Goal: Find specific page/section: Find specific page/section

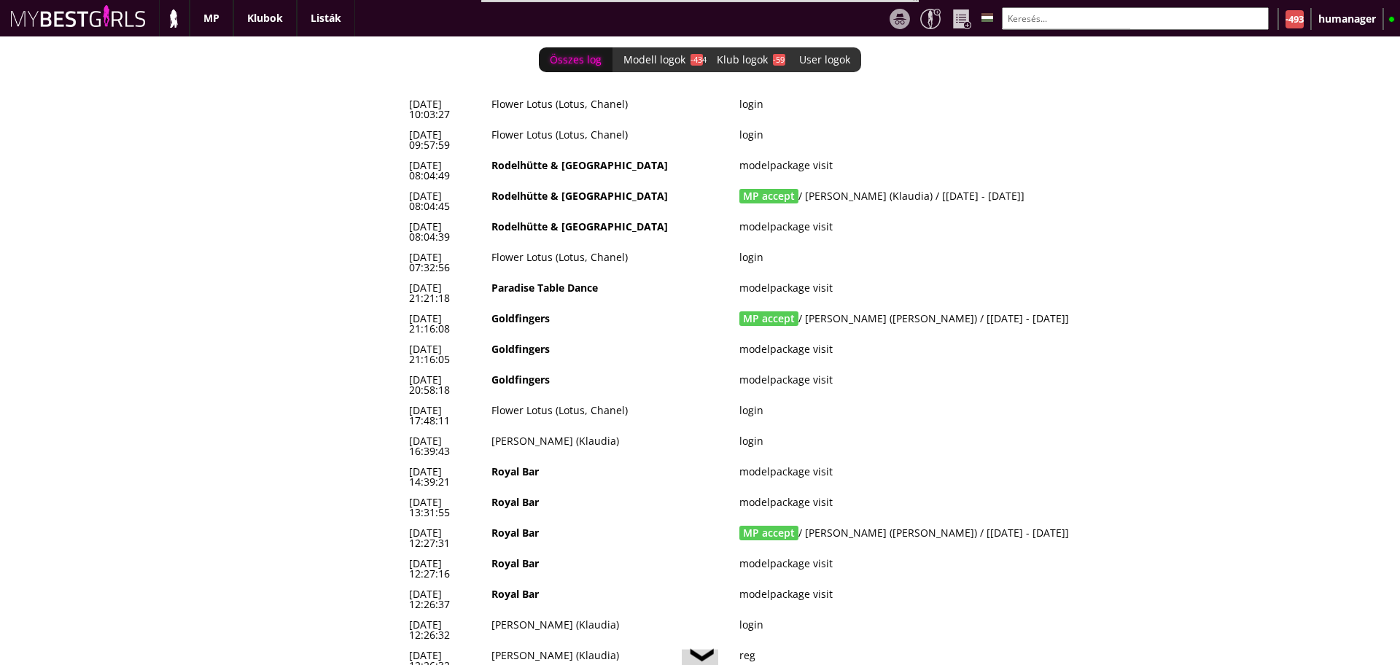
click at [371, 197] on div "Összes log Modell logok -434 Klub logok -59 User logok 0 [DATE] 10:03:27 Flower…" at bounding box center [700, 350] width 1400 height 629
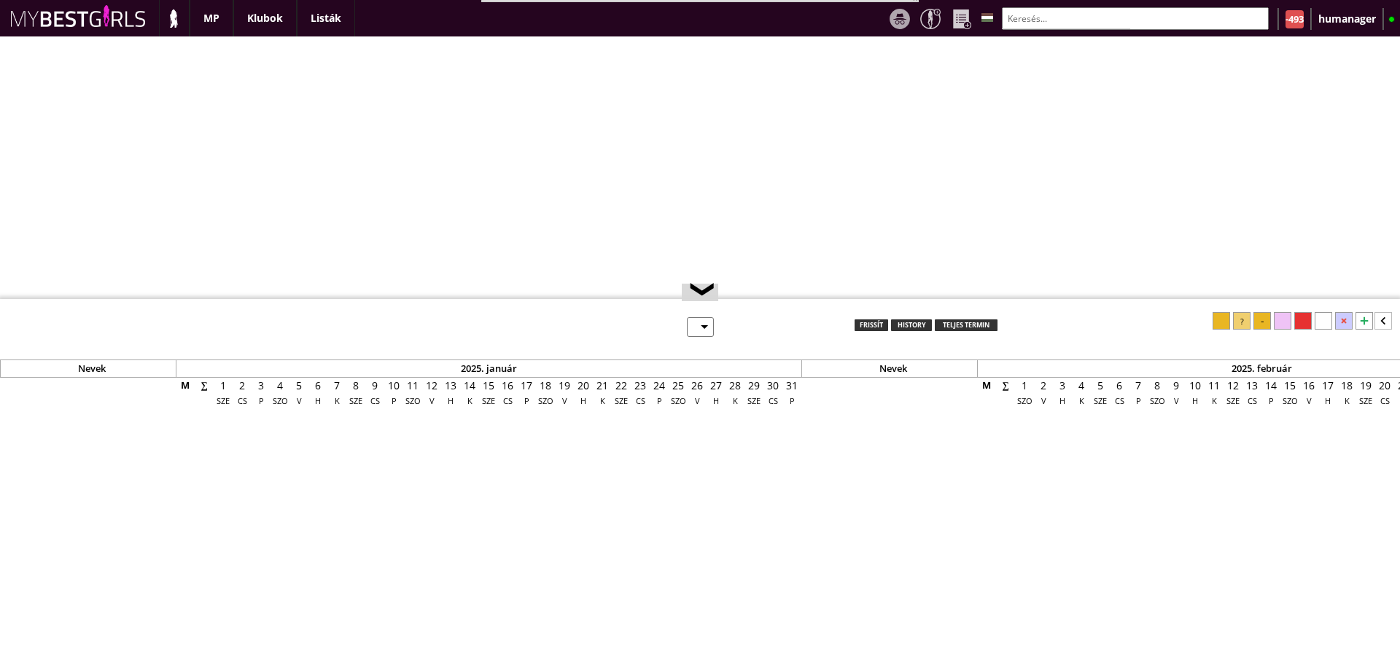
select select "0"
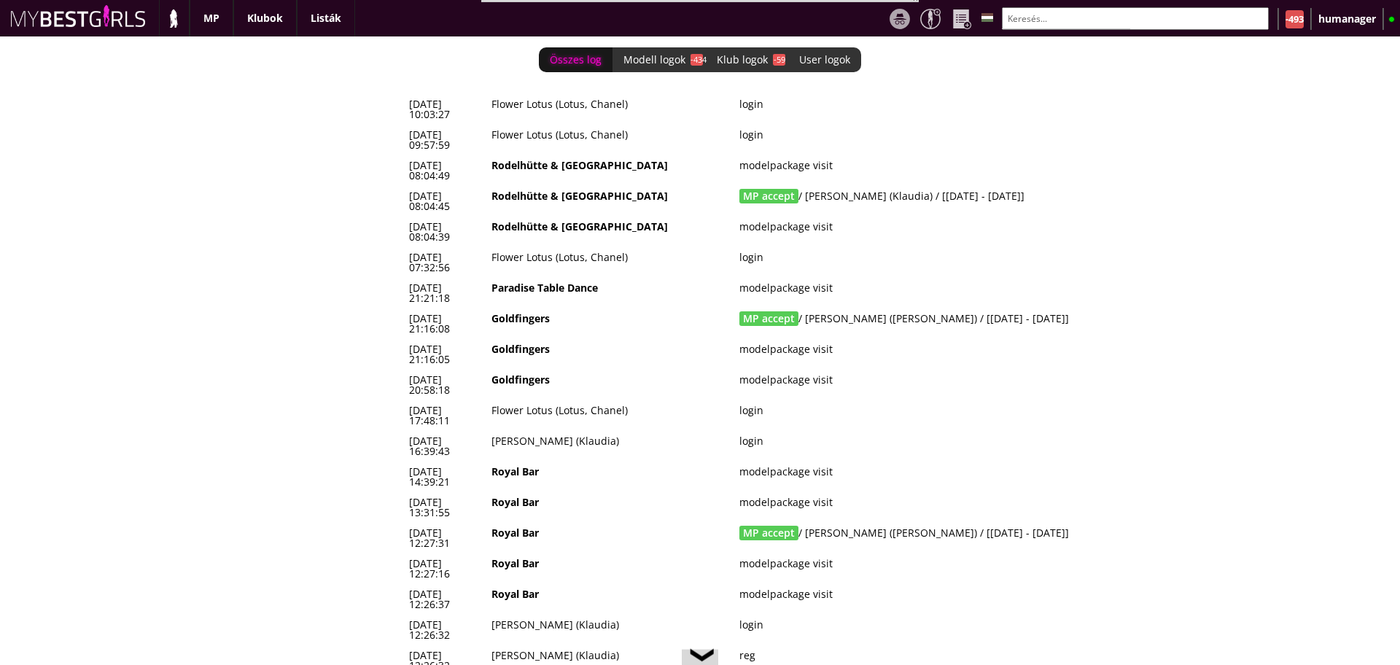
scroll to position [0, 6391]
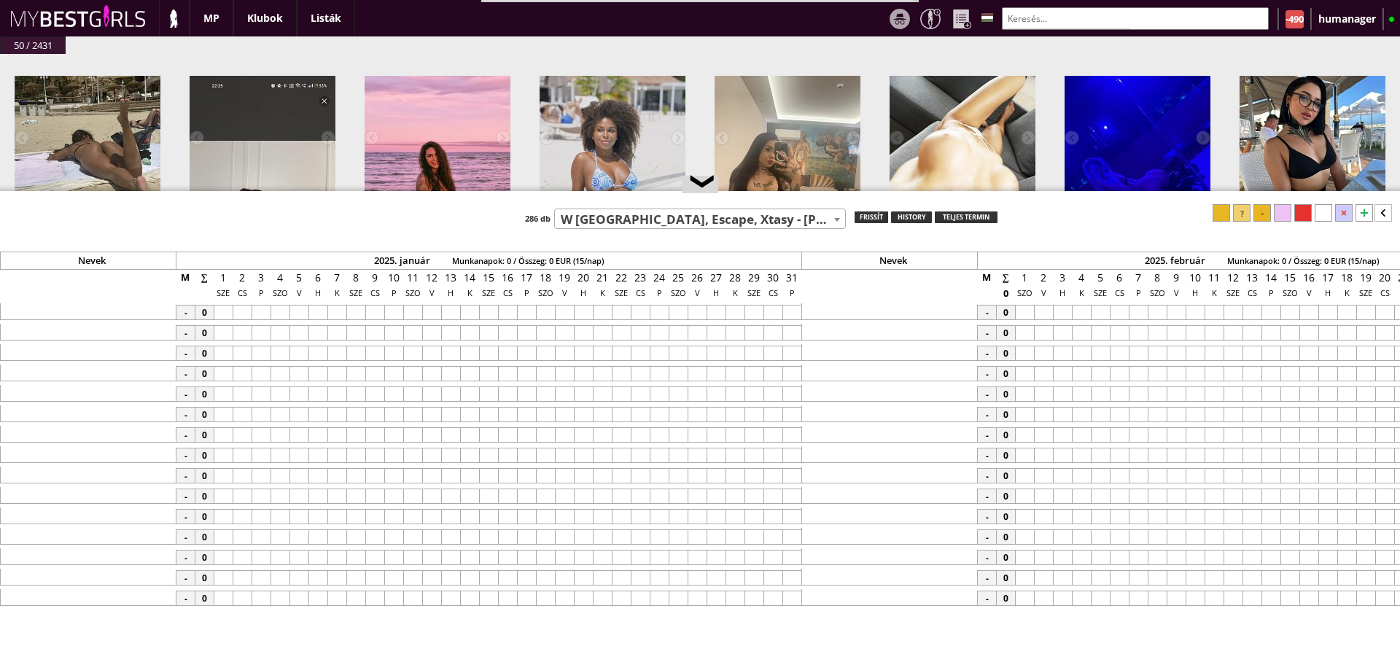
select select "14"
click at [1051, 20] on input "text" at bounding box center [1135, 18] width 267 height 23
click at [1043, 20] on input "text" at bounding box center [1135, 18] width 267 height 23
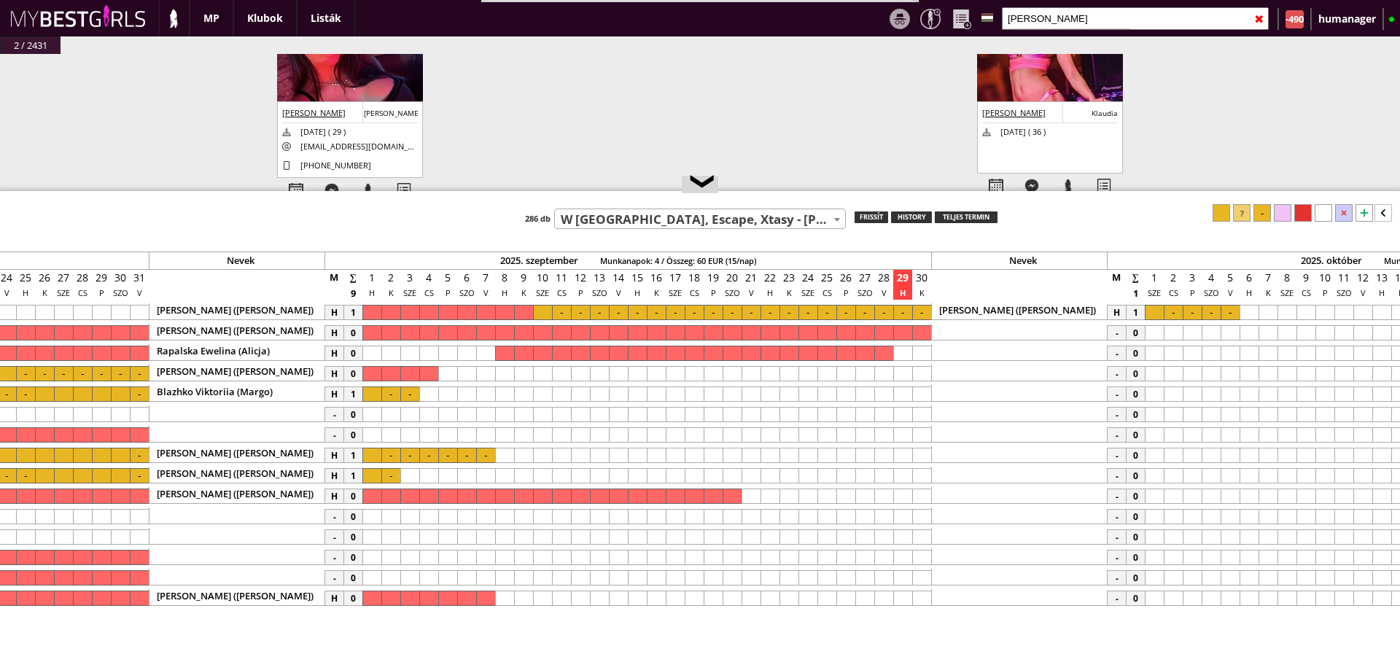
scroll to position [80, 0]
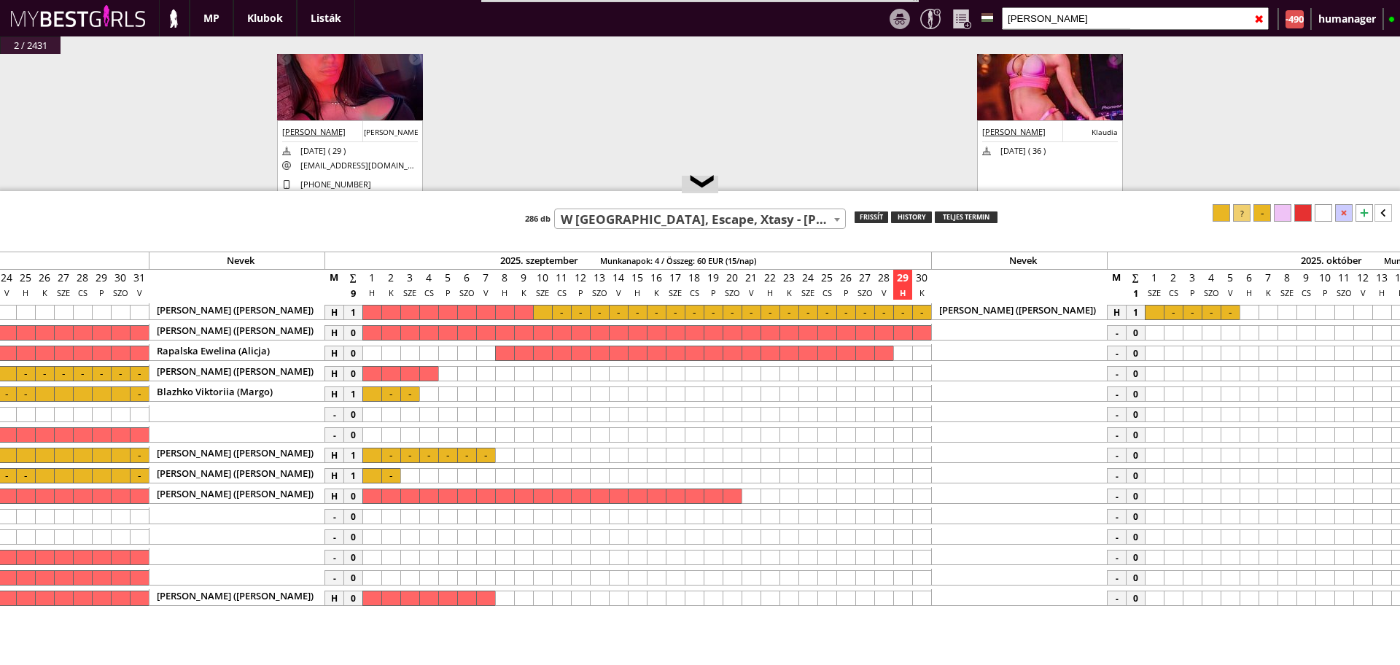
type input "[PERSON_NAME]"
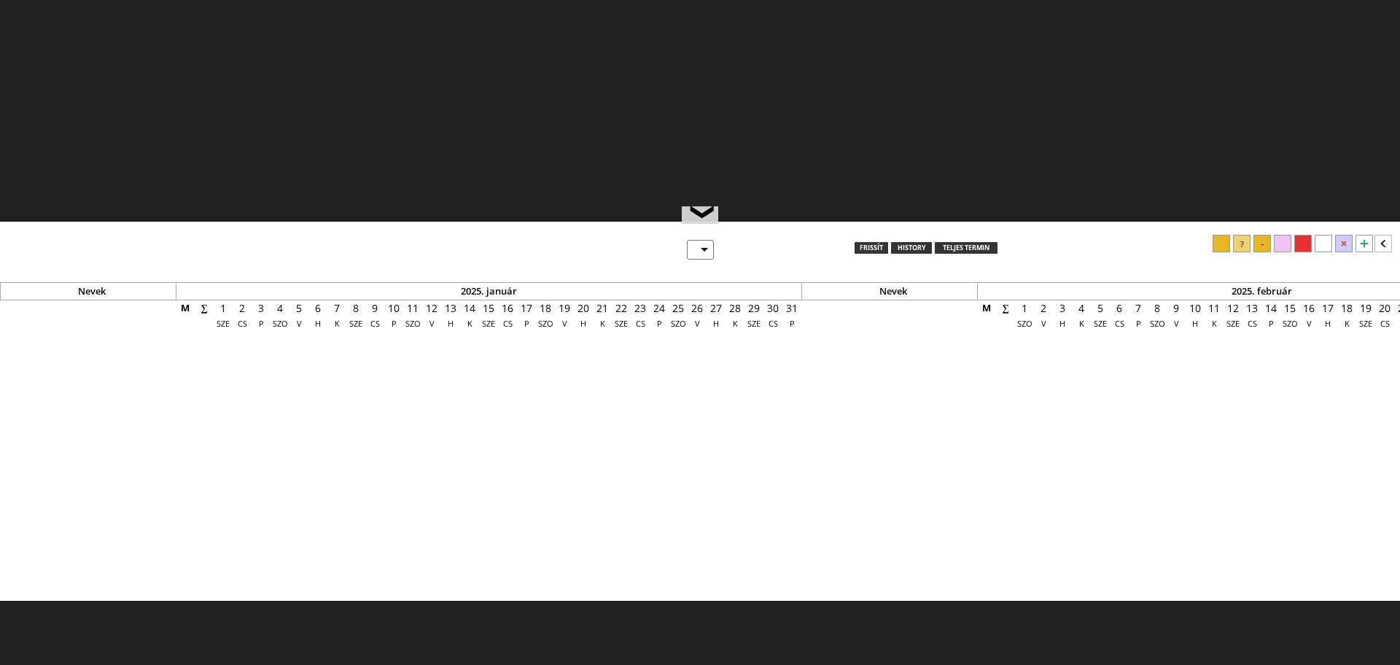
scroll to position [77, 0]
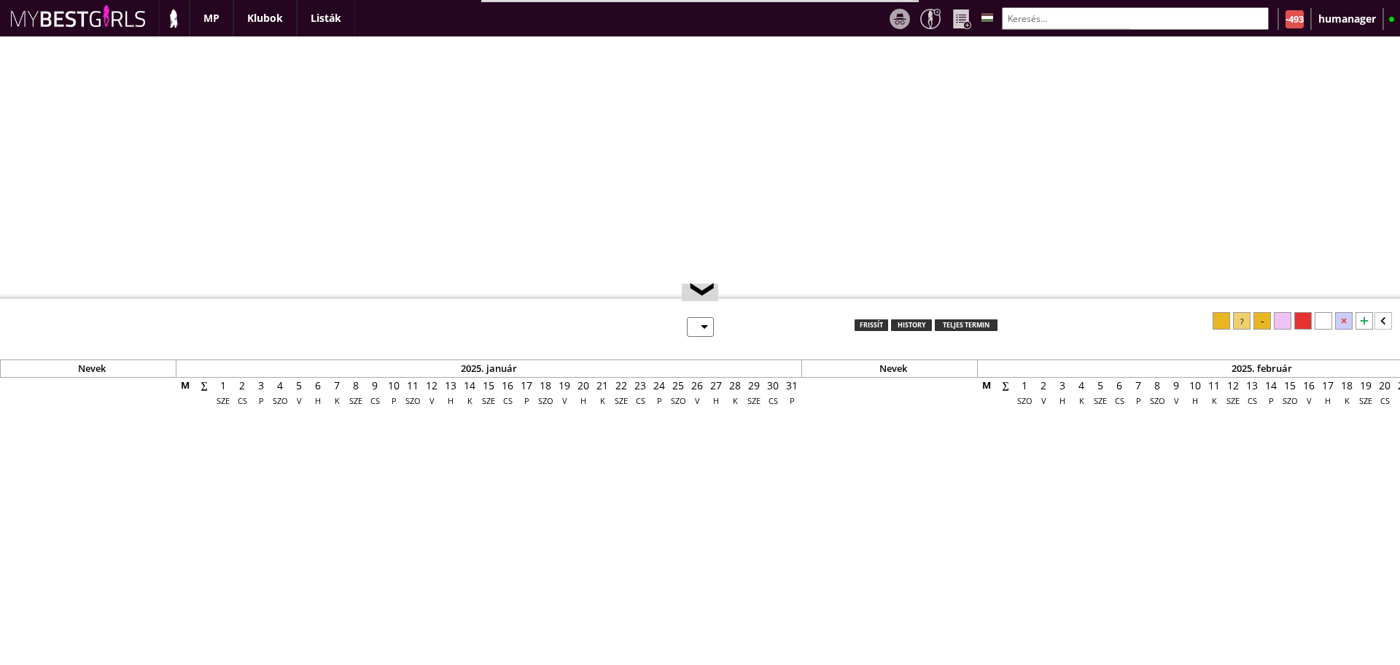
click at [1049, 20] on input "text" at bounding box center [1135, 18] width 267 height 23
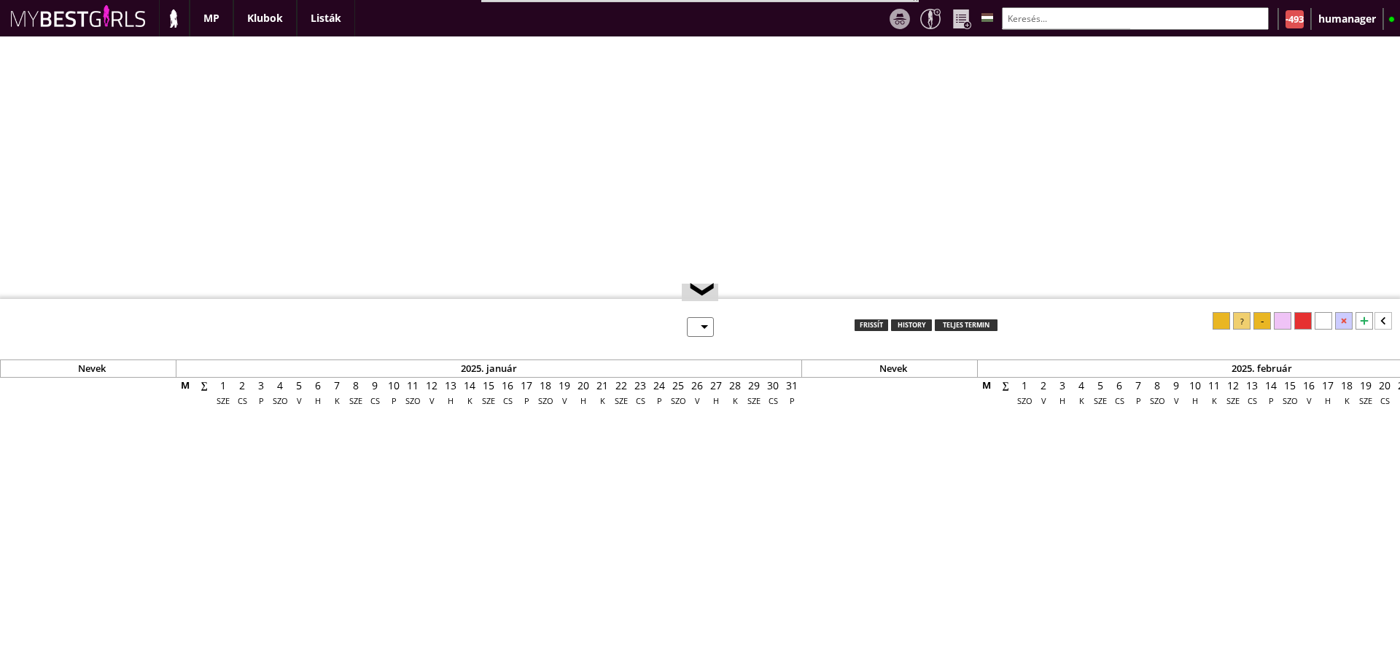
select select "0"
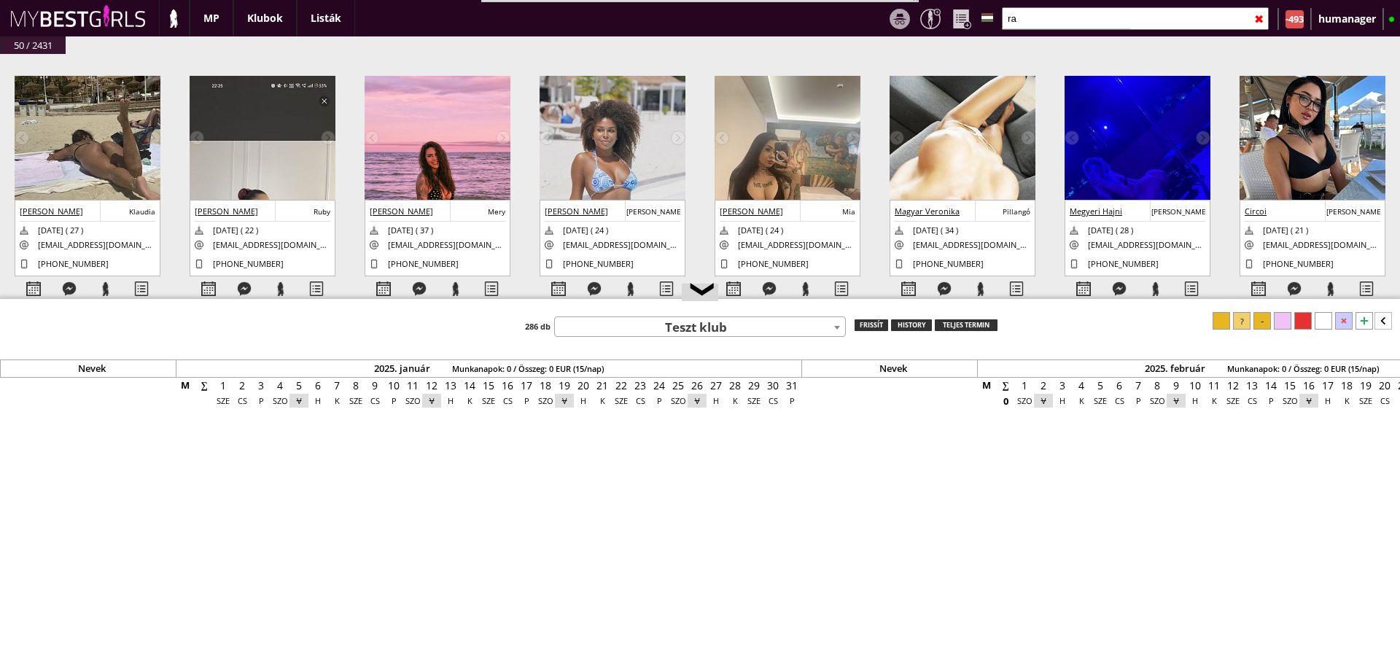
scroll to position [0, 6391]
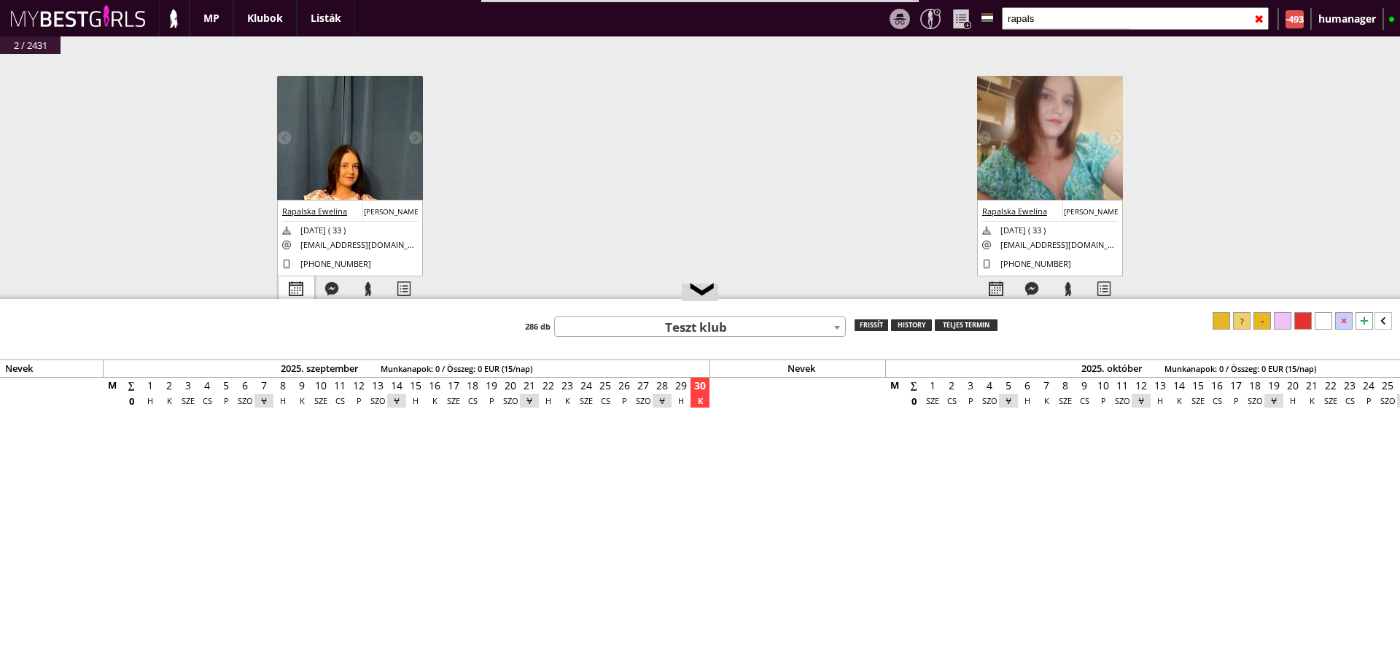
click at [289, 290] on div at bounding box center [297, 289] width 36 height 26
click at [995, 279] on div at bounding box center [997, 289] width 36 height 26
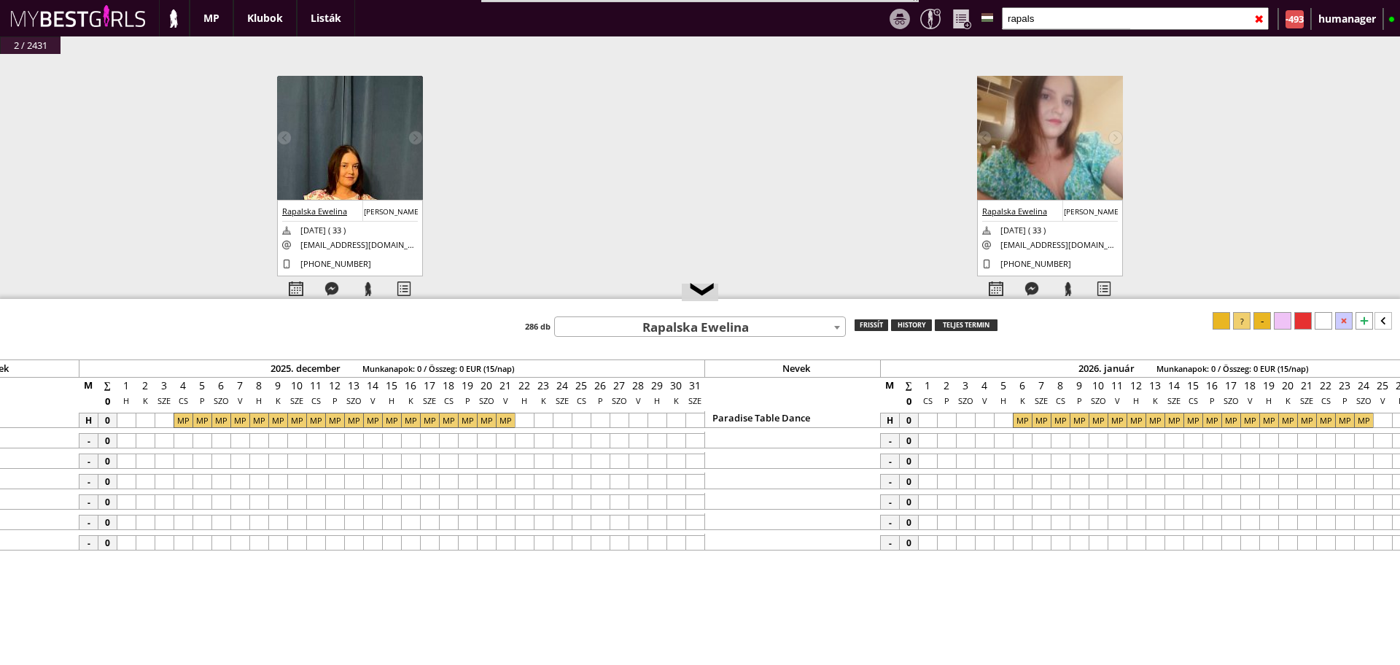
scroll to position [0, 8782]
click at [1053, 15] on input "rapals" at bounding box center [1135, 18] width 267 height 23
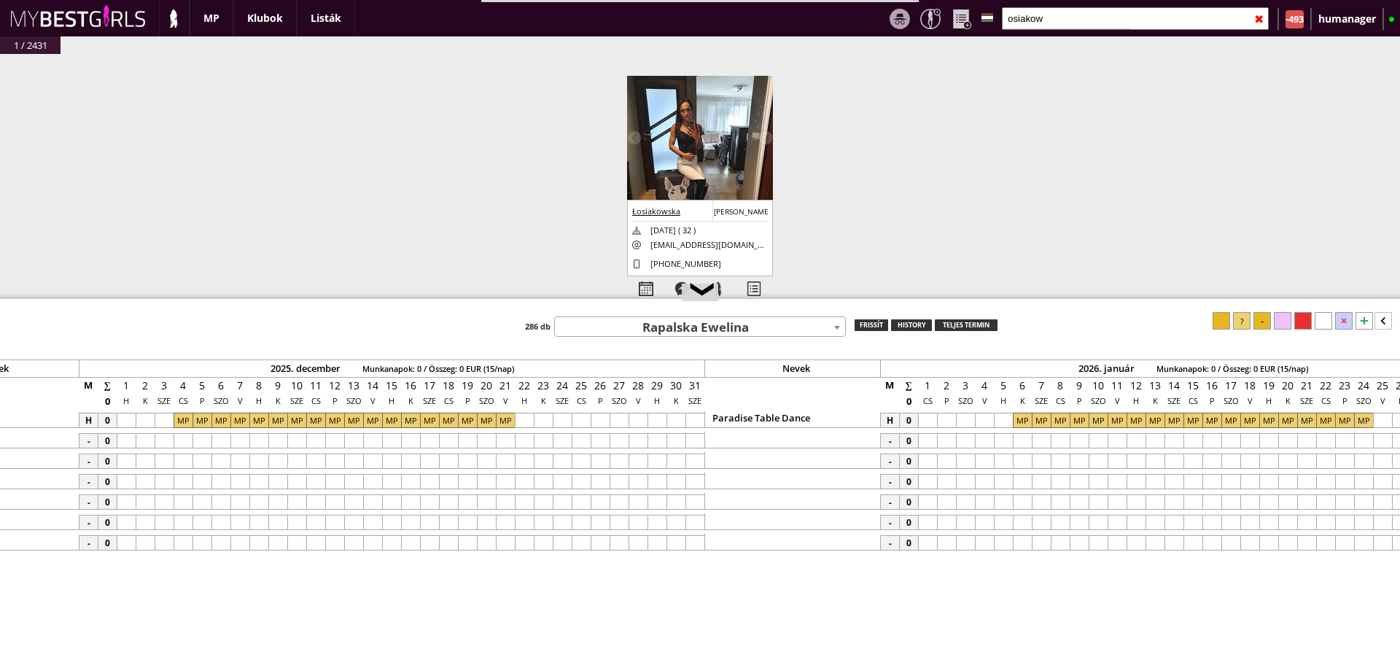
type input "osiakow"
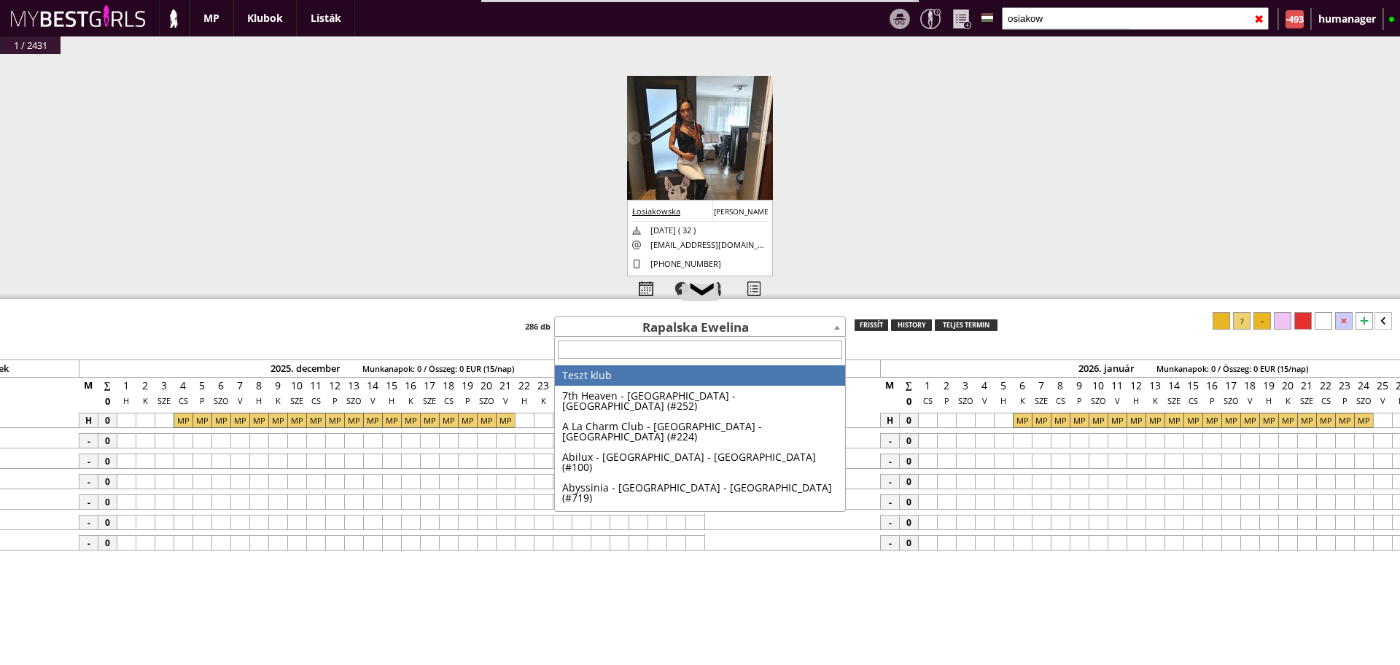
click at [707, 333] on span "Rapalska Ewelina" at bounding box center [700, 328] width 290 height 20
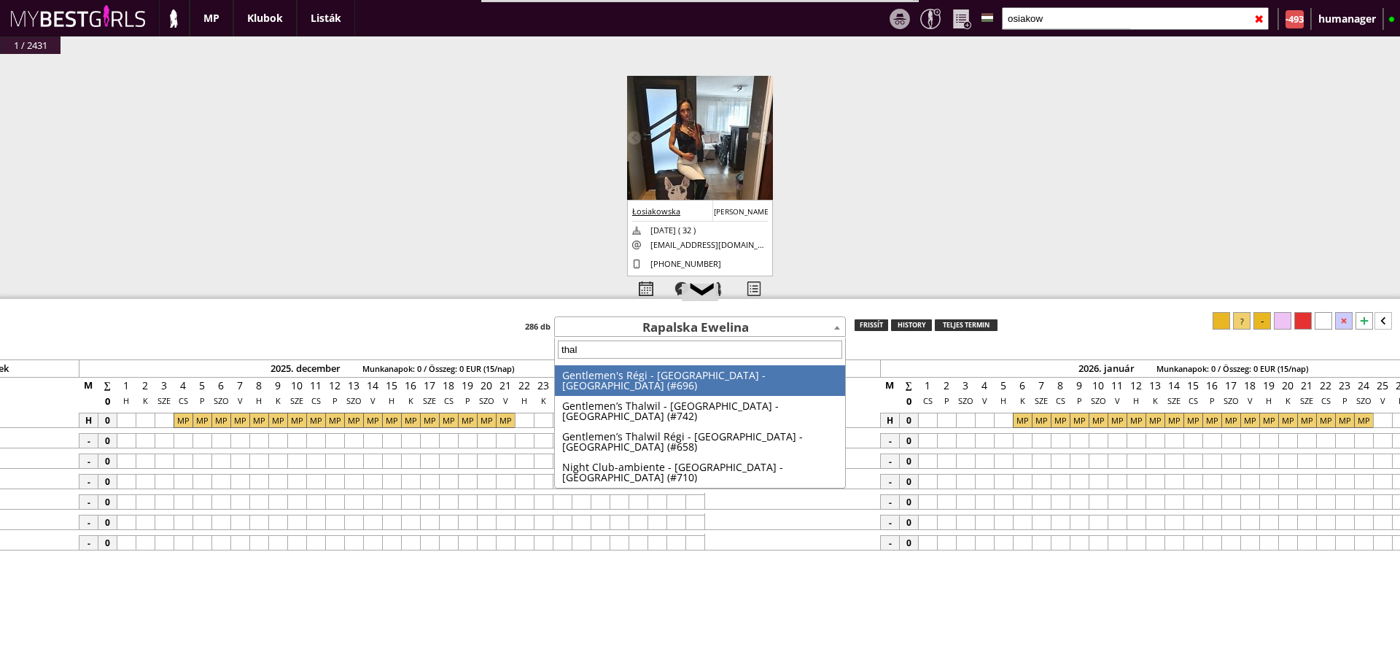
type input "thalw"
select select "742"
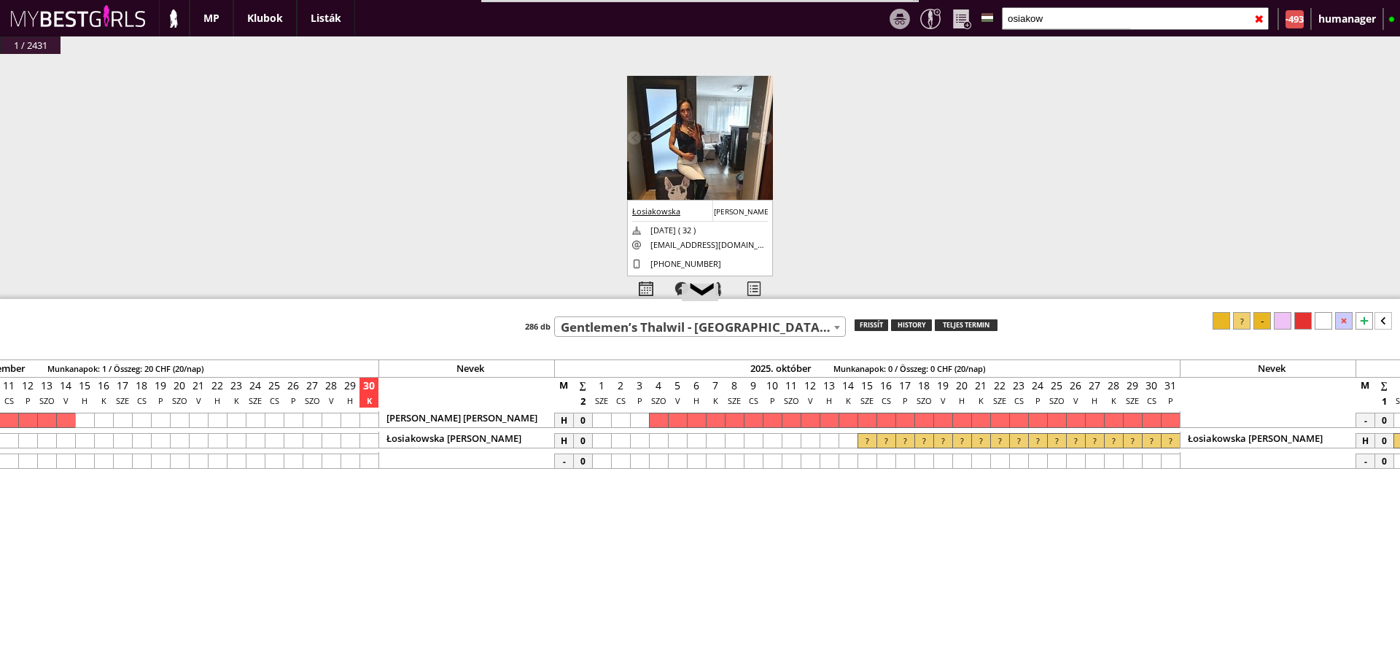
scroll to position [0, 6881]
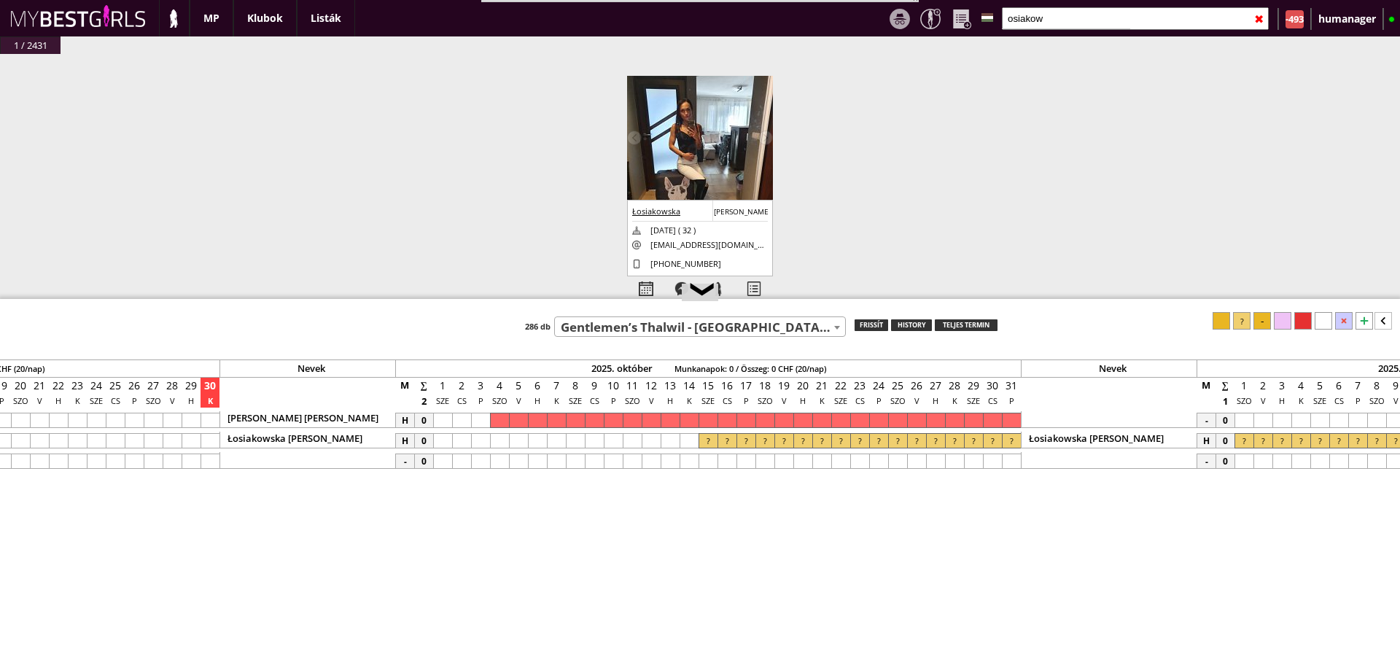
click at [714, 436] on div at bounding box center [708, 440] width 19 height 15
click at [1380, 322] on icon at bounding box center [1384, 321] width 18 height 18
click at [1343, 320] on div at bounding box center [1339, 321] width 18 height 18
click at [1383, 318] on div at bounding box center [1380, 321] width 18 height 18
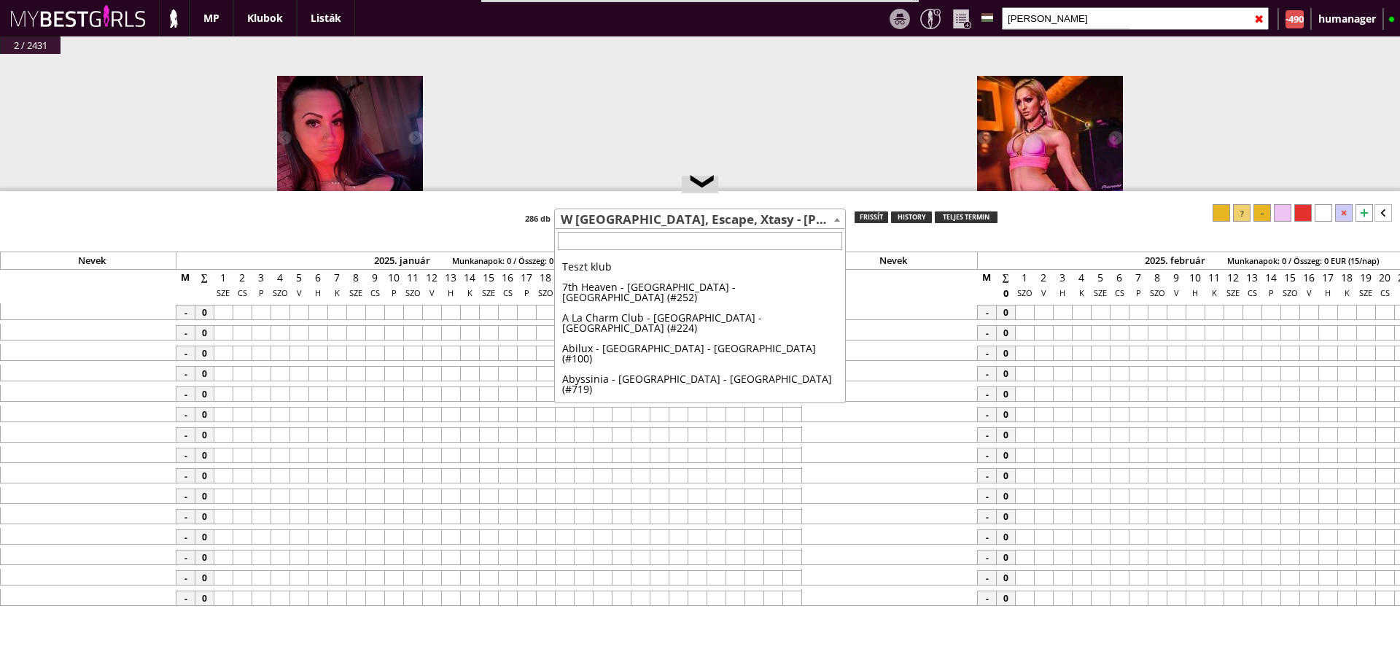
select select "14"
type input "joker"
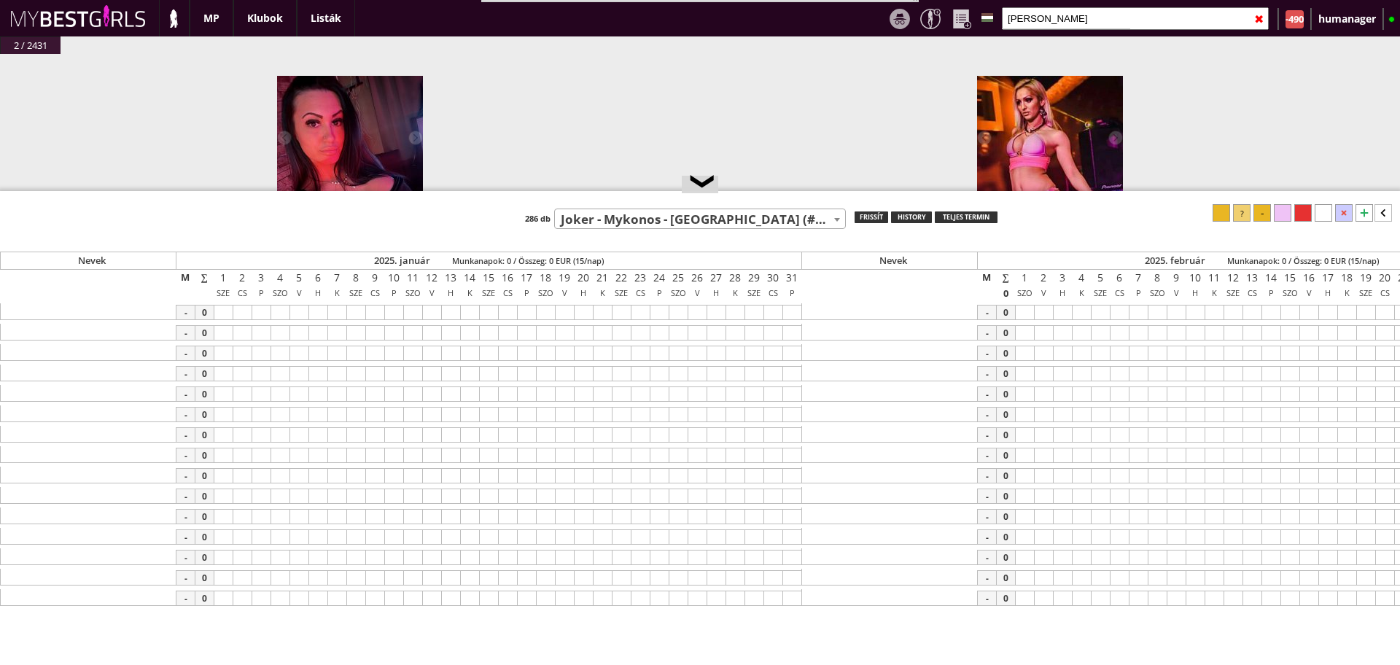
select select "766"
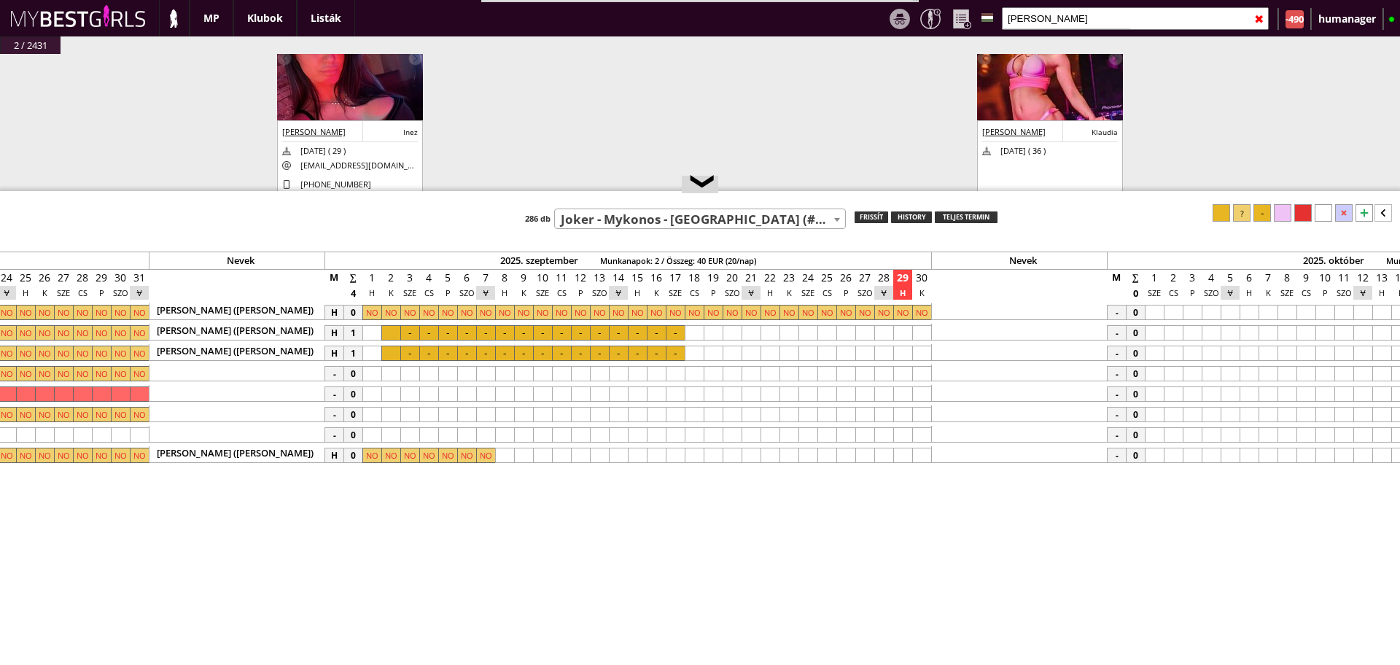
scroll to position [0, 6372]
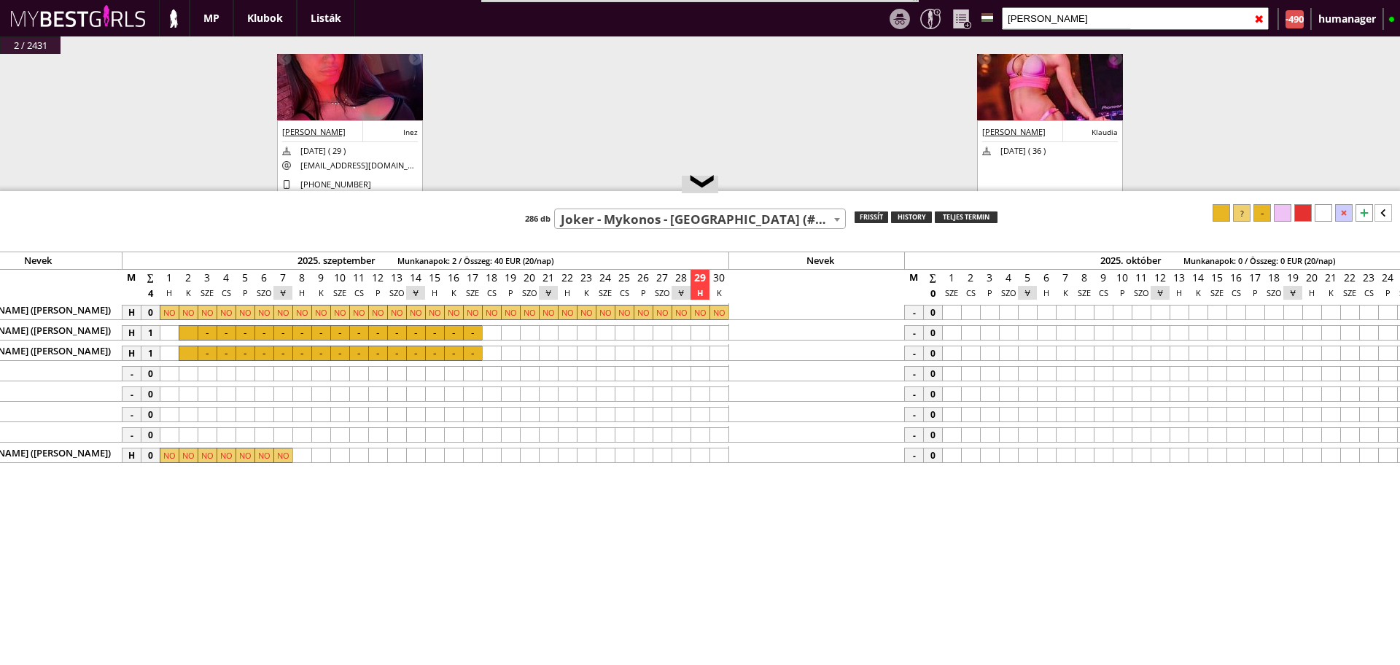
click at [122, 338] on div "[PERSON_NAME] ([PERSON_NAME])" at bounding box center [34, 332] width 176 height 17
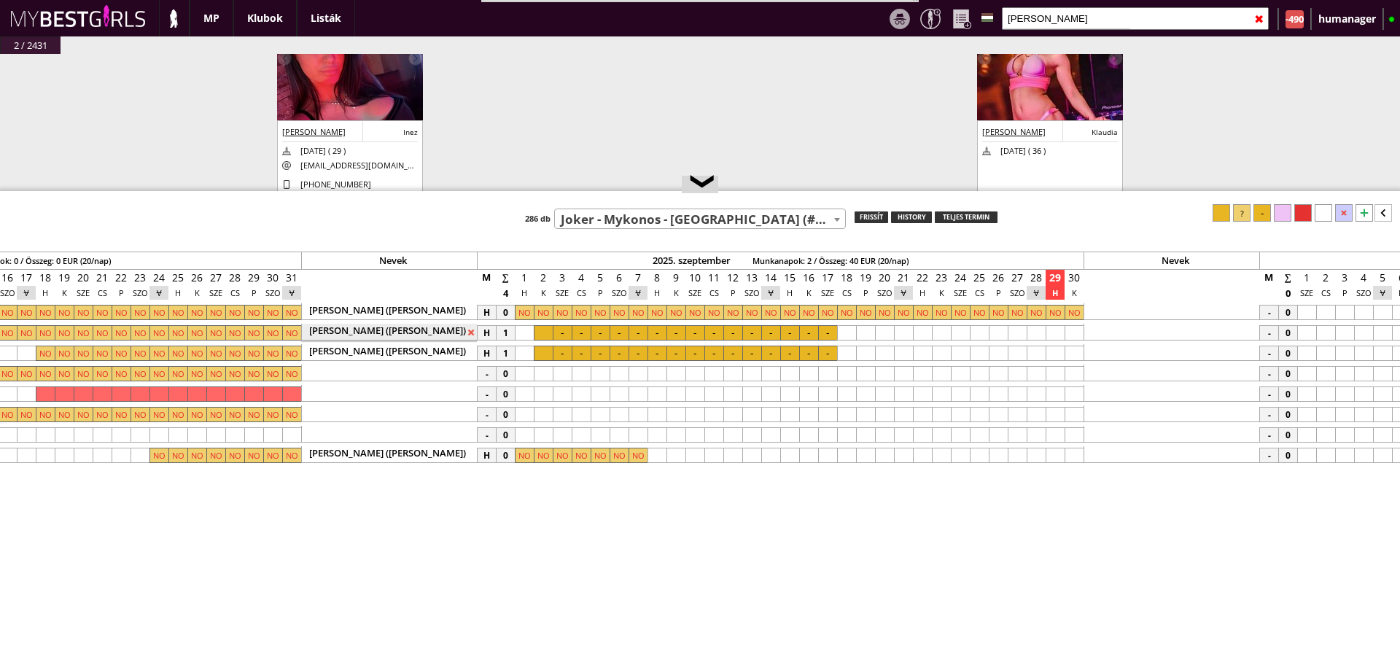
click at [541, 340] on div "-" at bounding box center [1084, 350] width 14202 height 20
click at [542, 337] on div at bounding box center [543, 332] width 19 height 15
click at [826, 340] on div "-" at bounding box center [1084, 350] width 14202 height 20
click at [834, 333] on div at bounding box center [827, 332] width 19 height 15
click at [1222, 217] on div at bounding box center [1222, 213] width 18 height 18
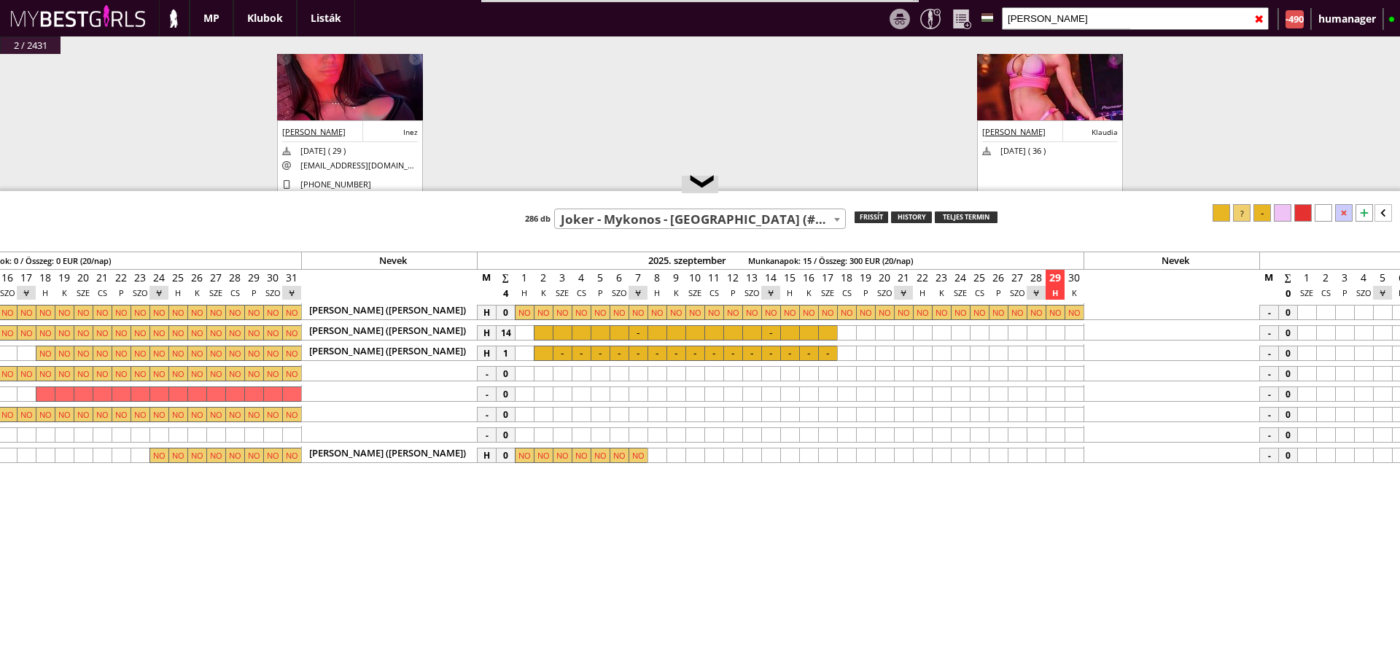
click at [542, 353] on div at bounding box center [543, 353] width 19 height 15
click at [830, 356] on div at bounding box center [827, 353] width 19 height 15
click at [1225, 213] on div at bounding box center [1222, 213] width 18 height 18
click at [631, 227] on span "Joker - Mykonos - [GEOGRAPHIC_DATA] (#766)" at bounding box center [700, 219] width 290 height 20
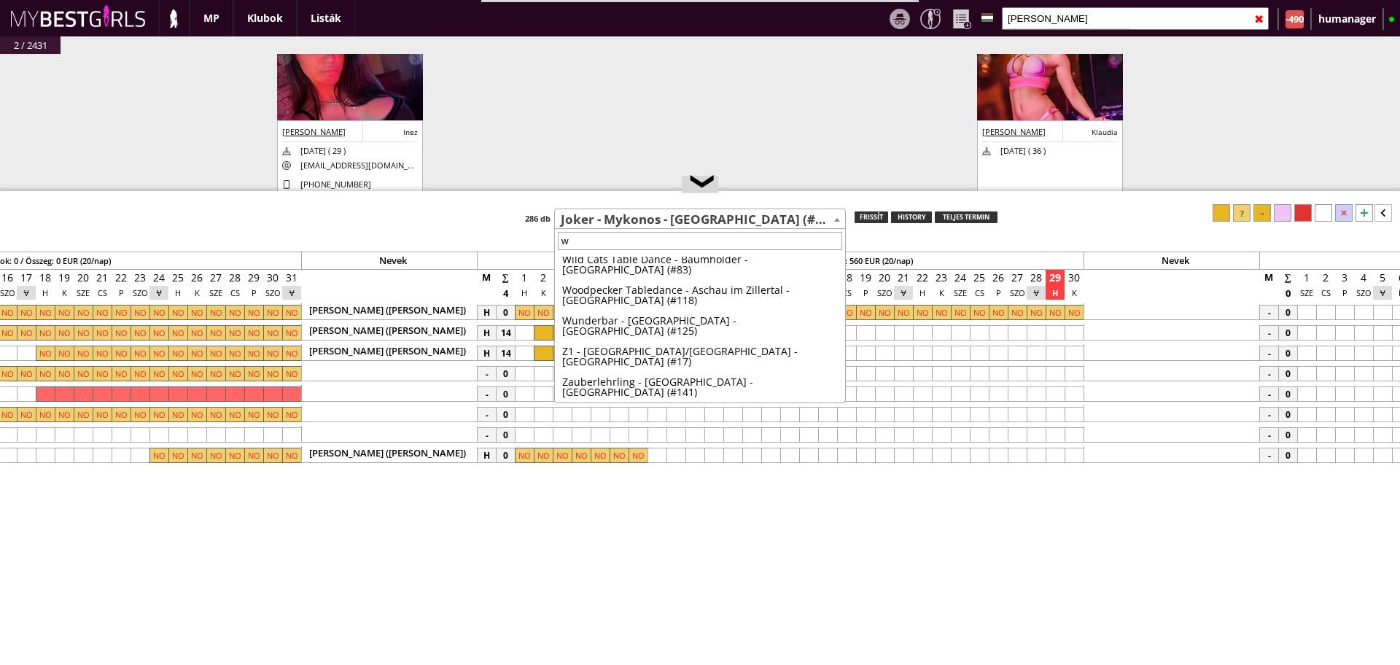
scroll to position [0, 0]
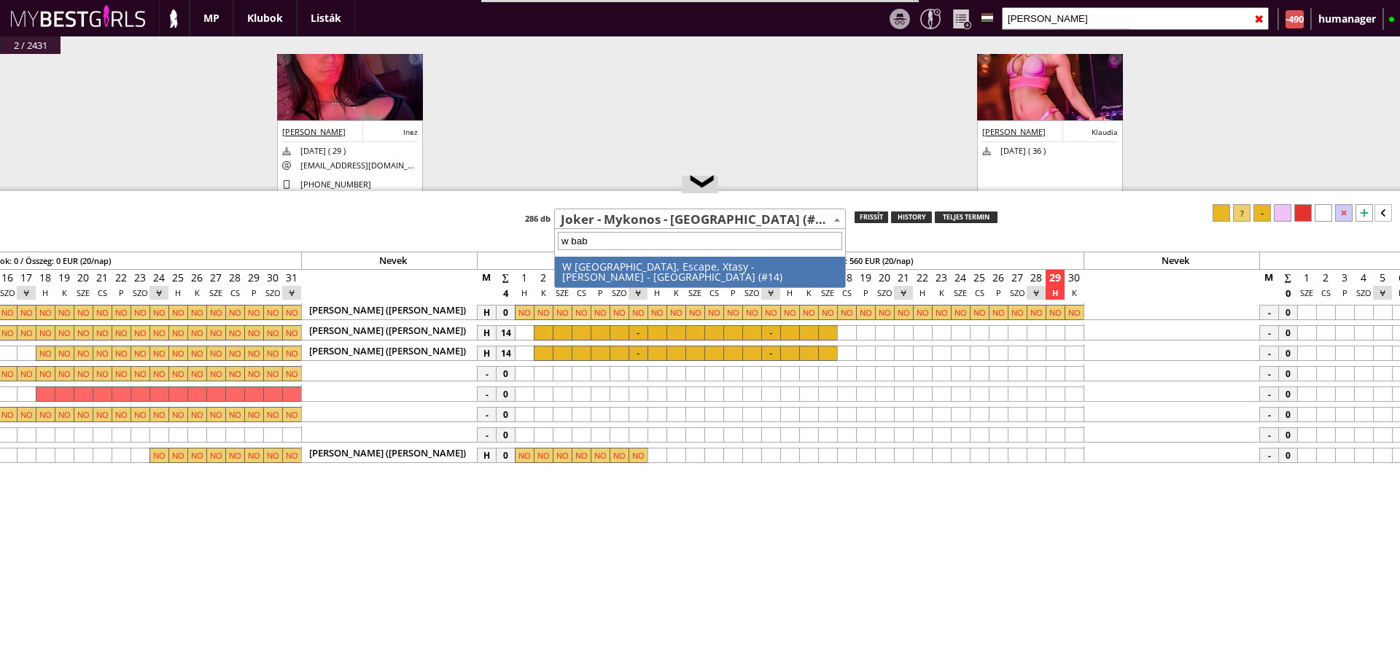
type input "w baby"
select select "14"
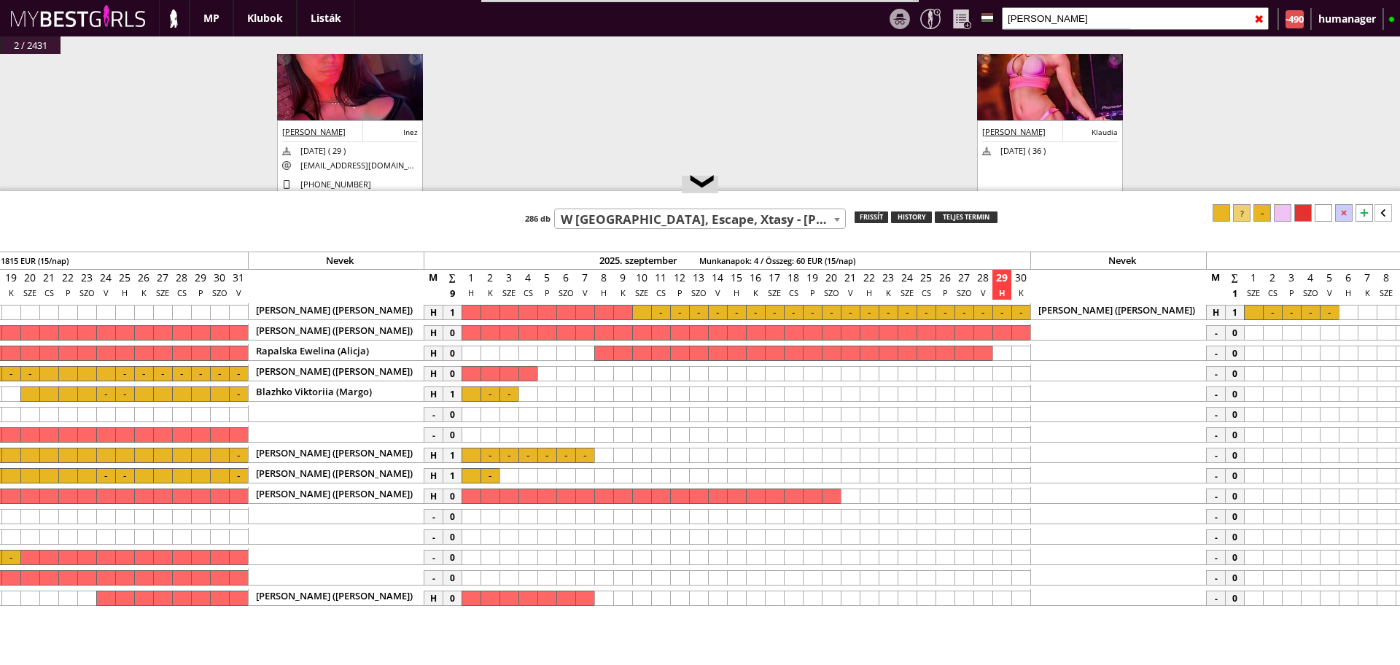
scroll to position [0, 6007]
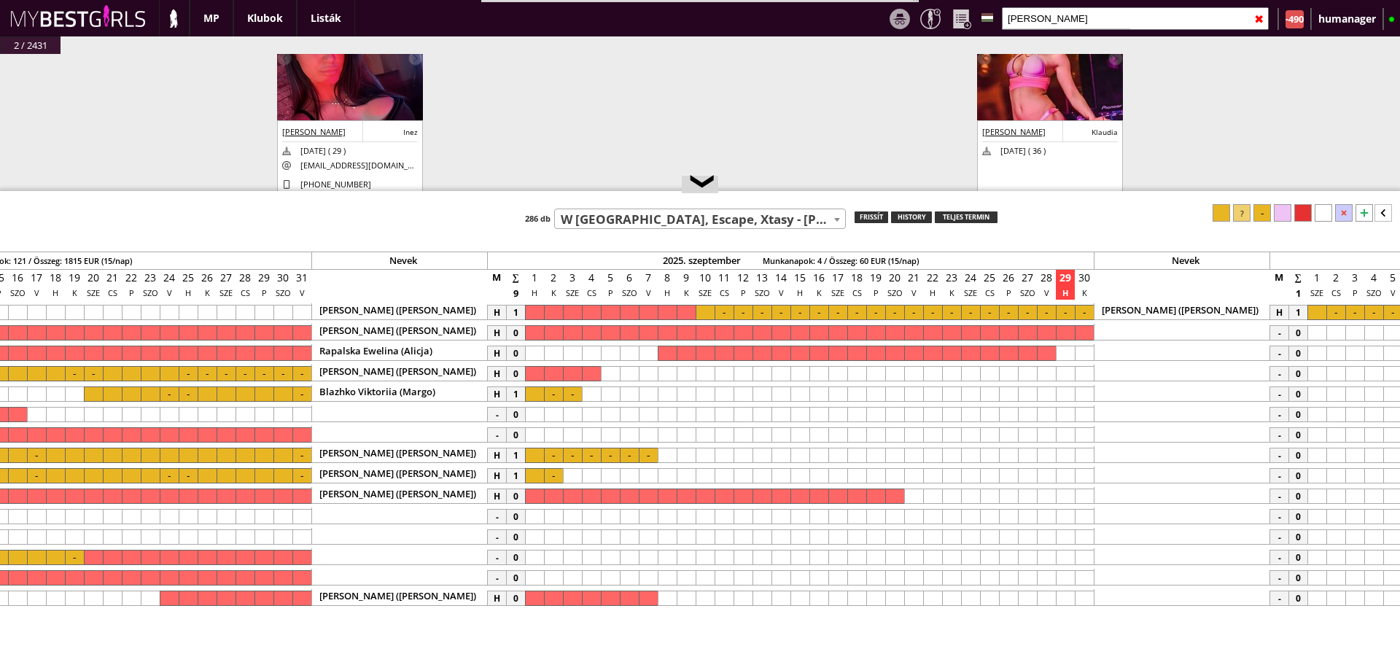
click at [566, 393] on div at bounding box center [572, 394] width 19 height 15
click at [559, 392] on div at bounding box center [553, 394] width 19 height 15
click at [1224, 211] on div at bounding box center [1222, 213] width 18 height 18
